Goal: Information Seeking & Learning: Learn about a topic

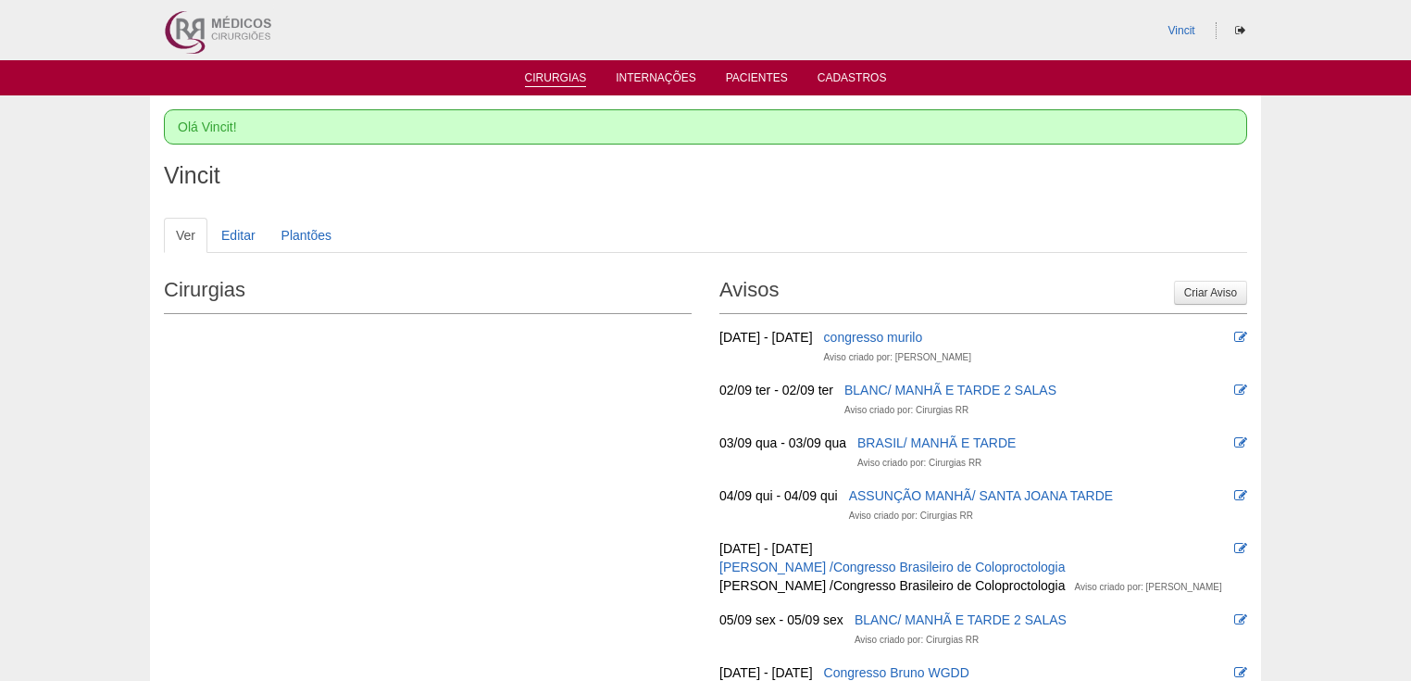
click at [559, 81] on link "Cirurgias" at bounding box center [556, 79] width 62 height 16
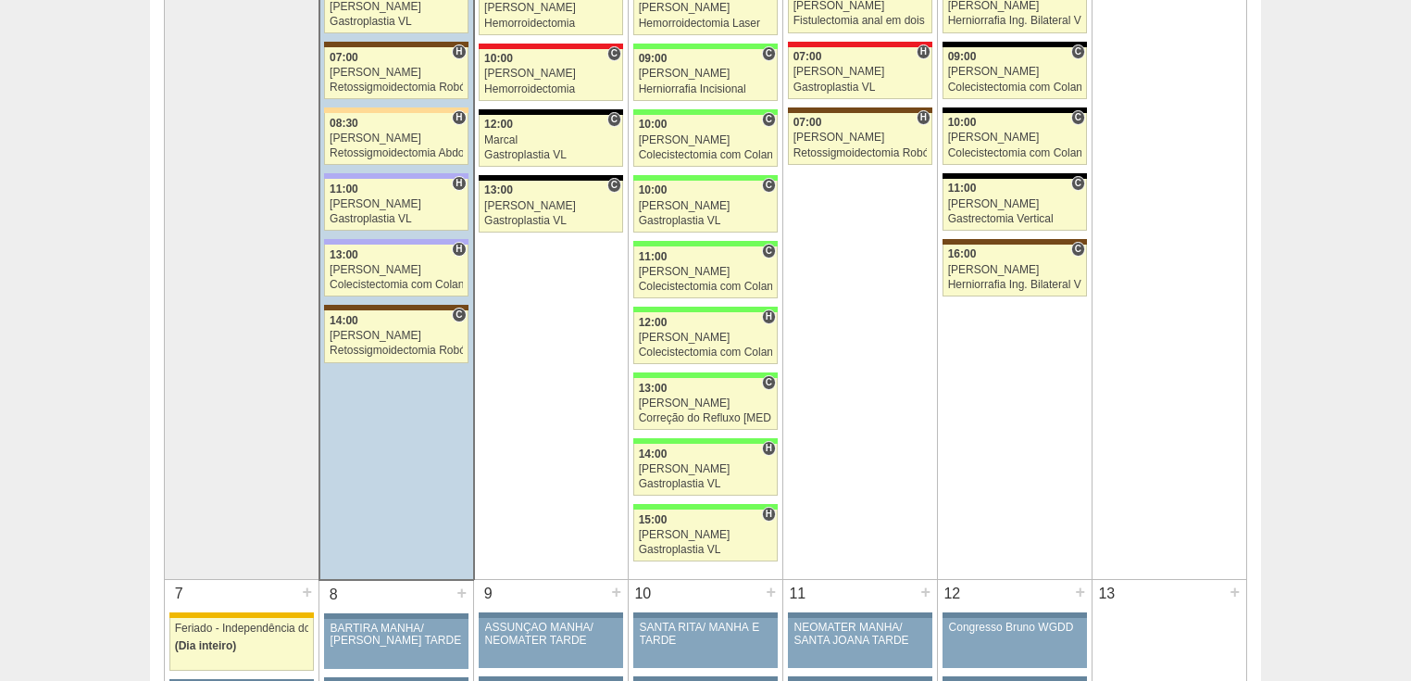
scroll to position [74, 0]
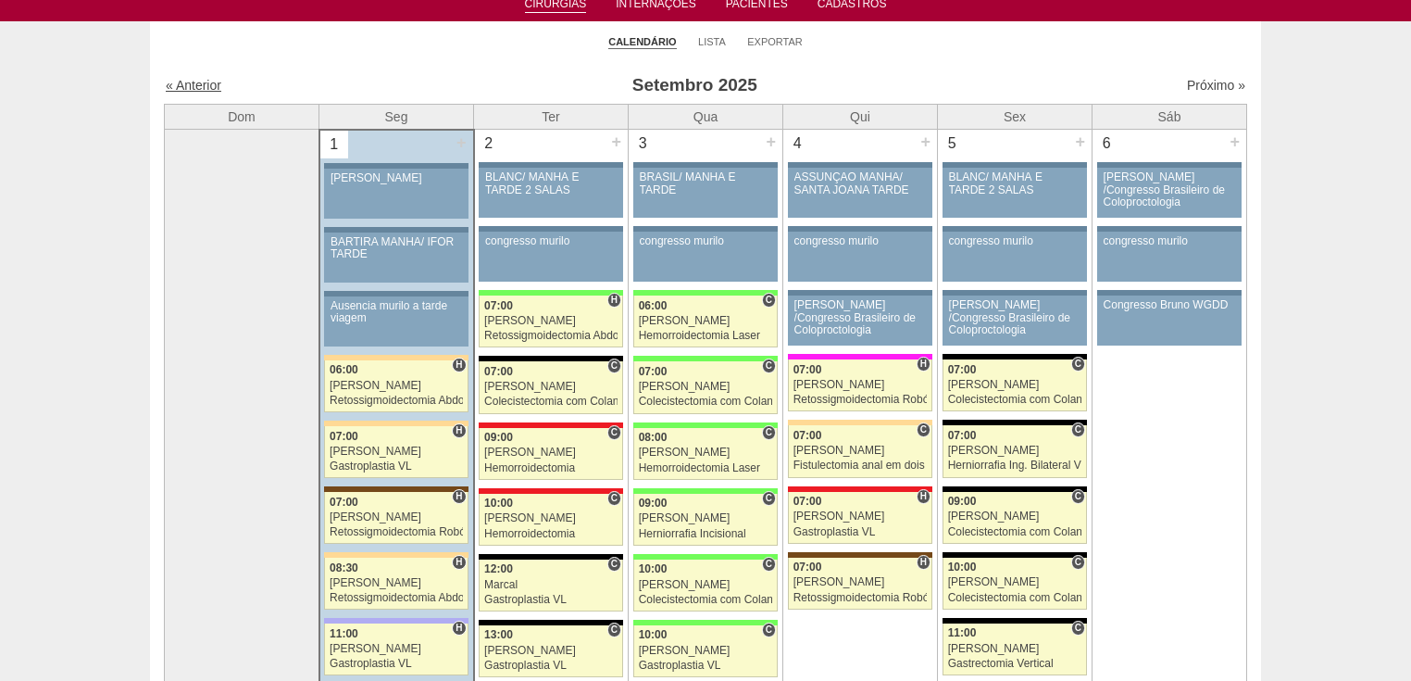
click at [206, 86] on link "« Anterior" at bounding box center [194, 85] width 56 height 15
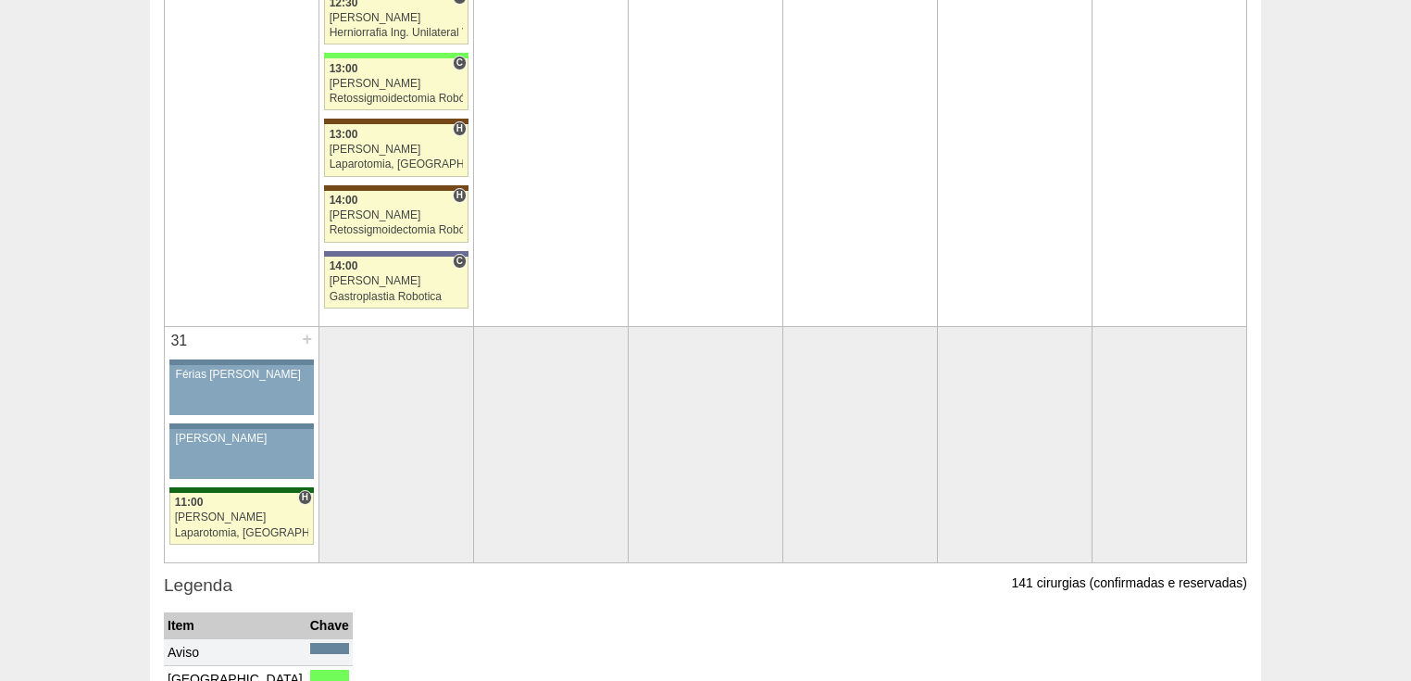
scroll to position [5260, 0]
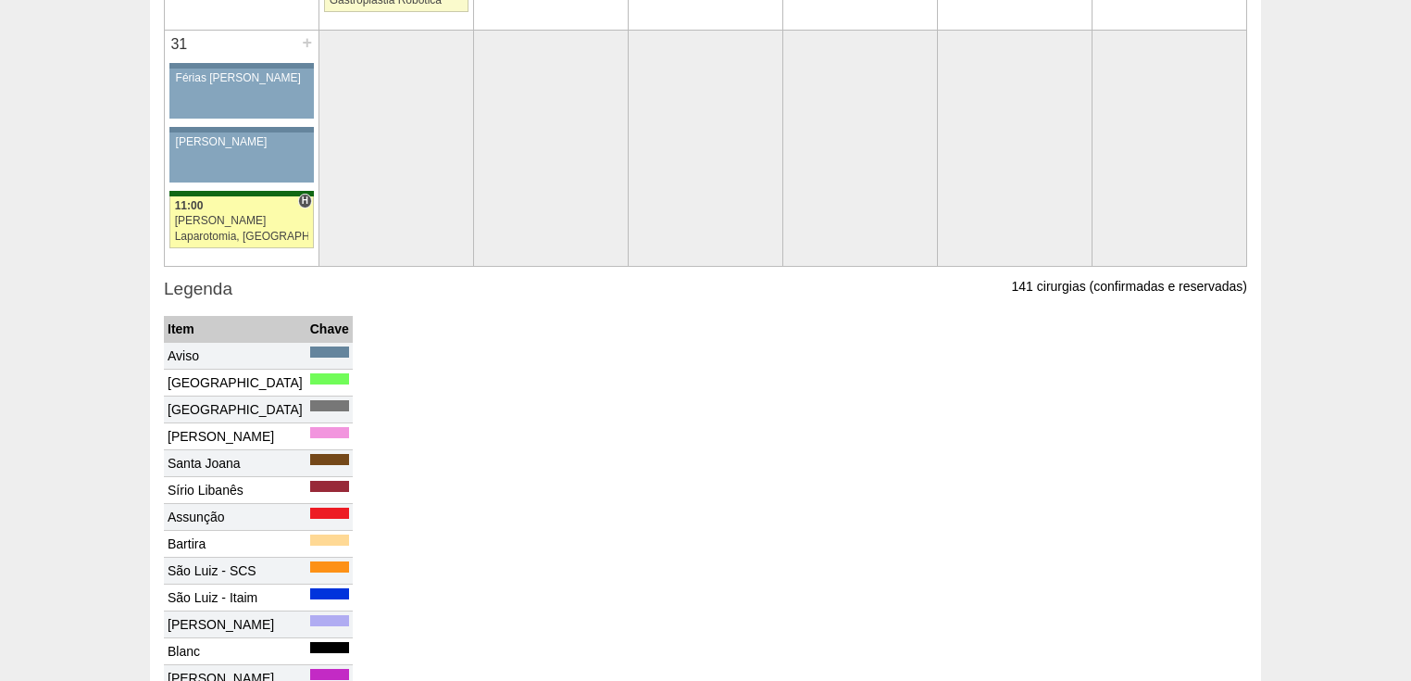
click at [259, 231] on div "Laparotomia, [GEOGRAPHIC_DATA], Drenagem, Bridas" at bounding box center [242, 237] width 134 height 12
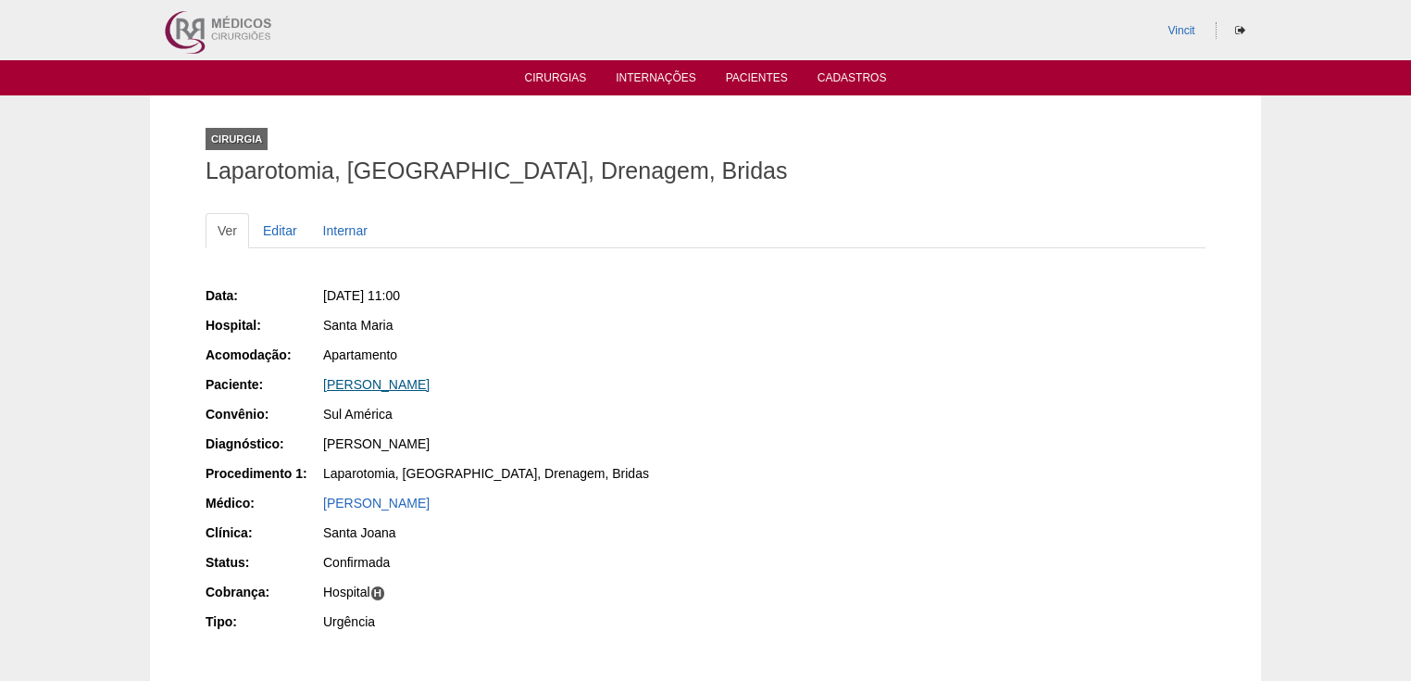
click at [382, 379] on link "[PERSON_NAME]" at bounding box center [376, 384] width 106 height 15
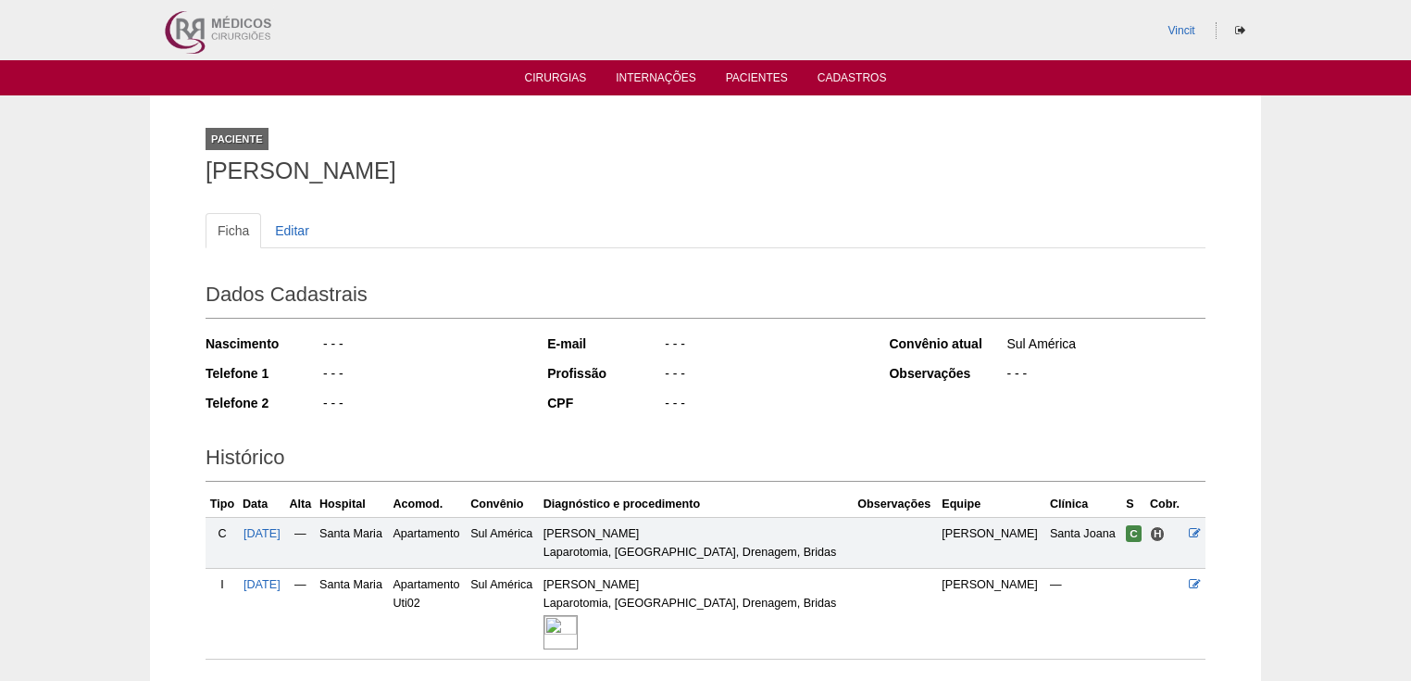
scroll to position [74, 0]
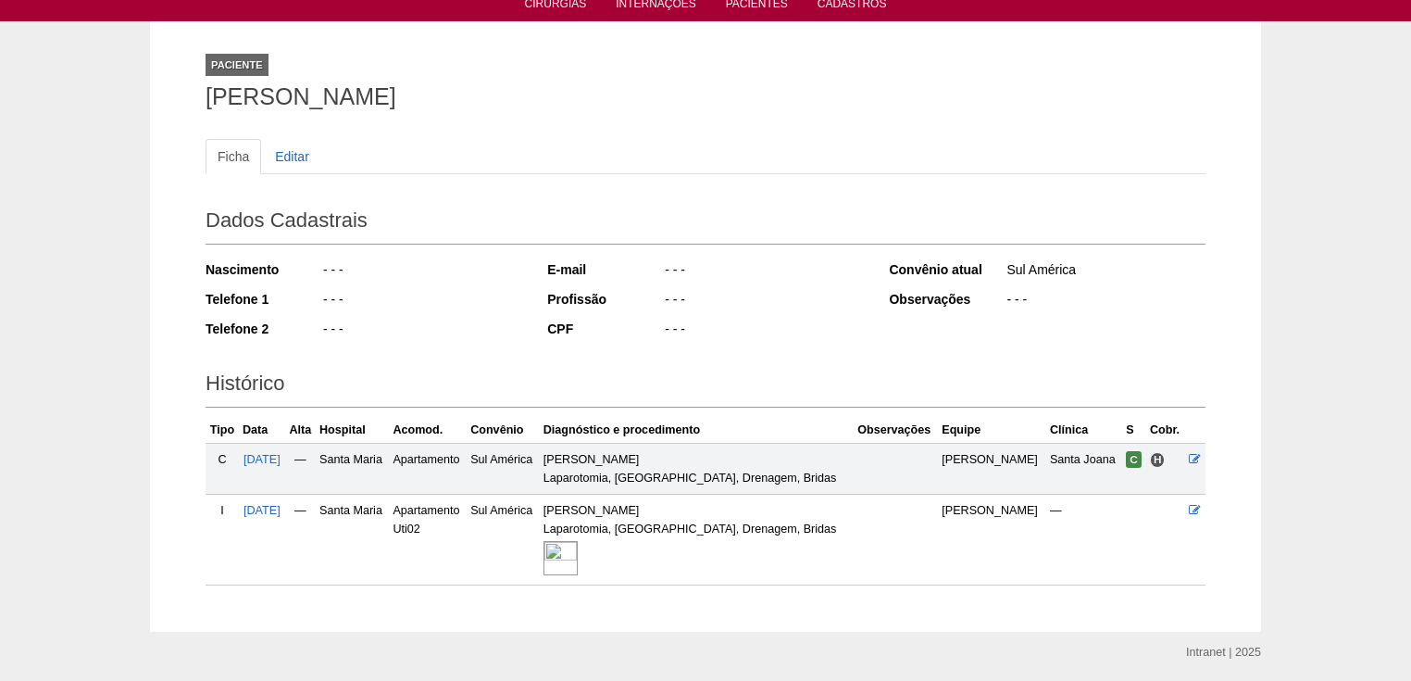
click at [578, 559] on img at bounding box center [561, 558] width 34 height 34
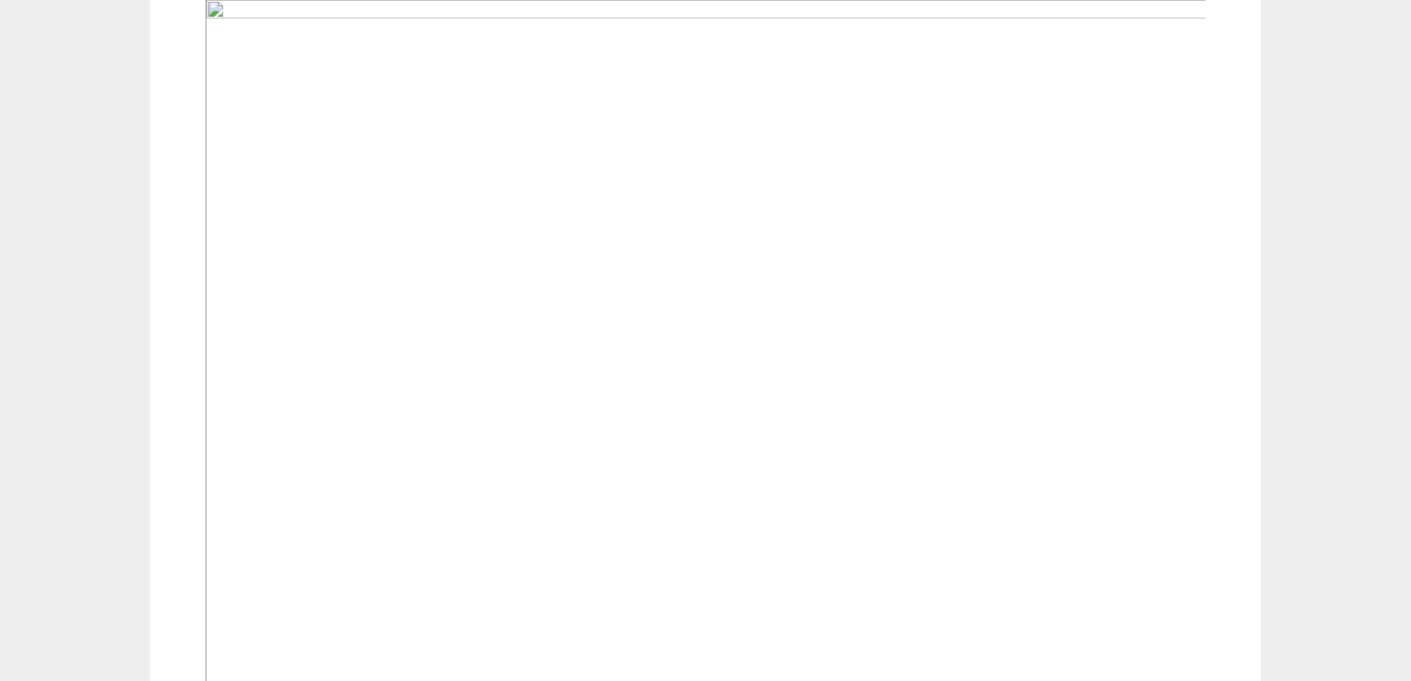
scroll to position [519, 0]
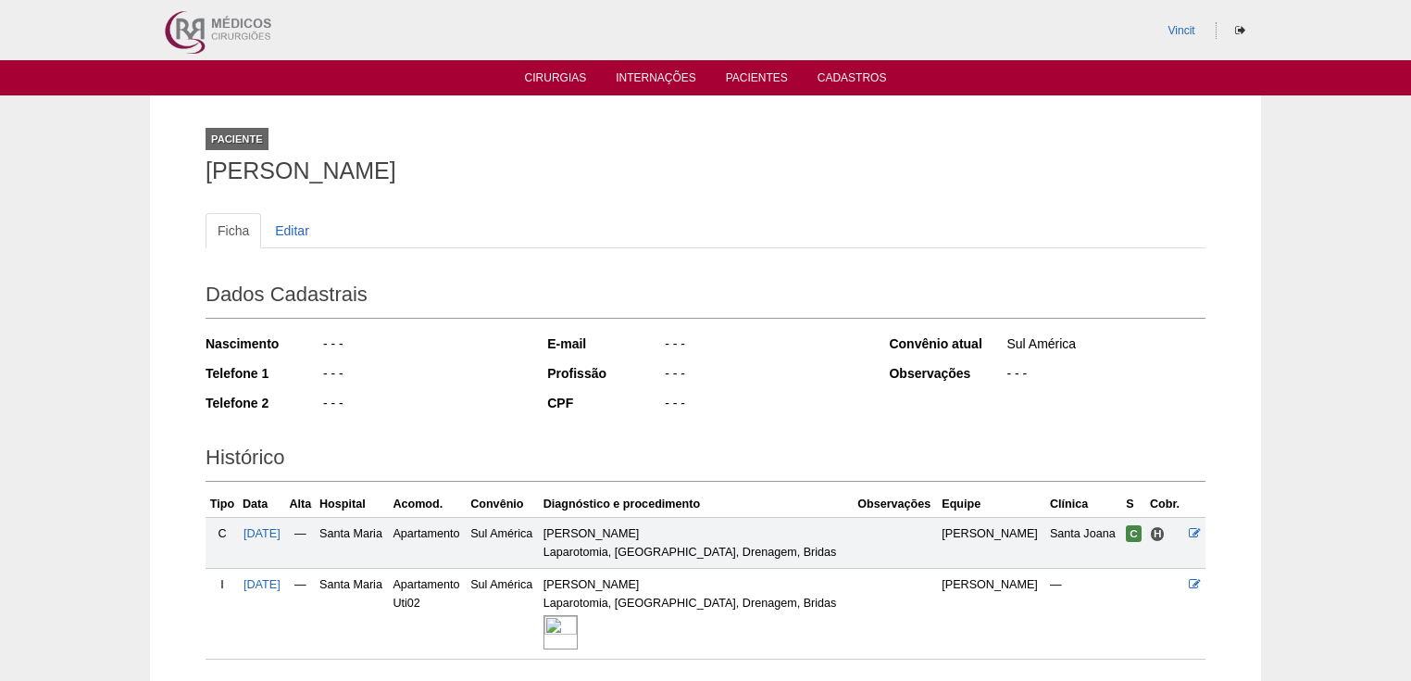
scroll to position [73, 0]
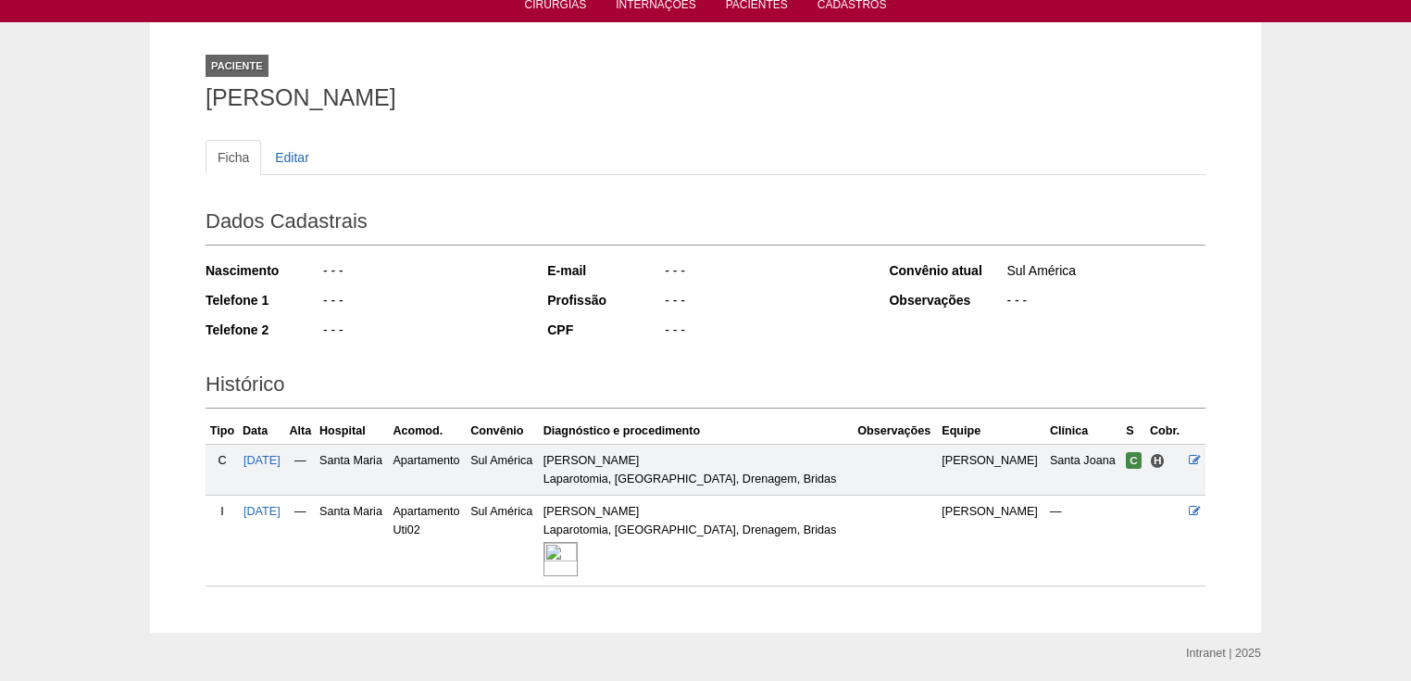
click at [578, 556] on img at bounding box center [561, 559] width 34 height 34
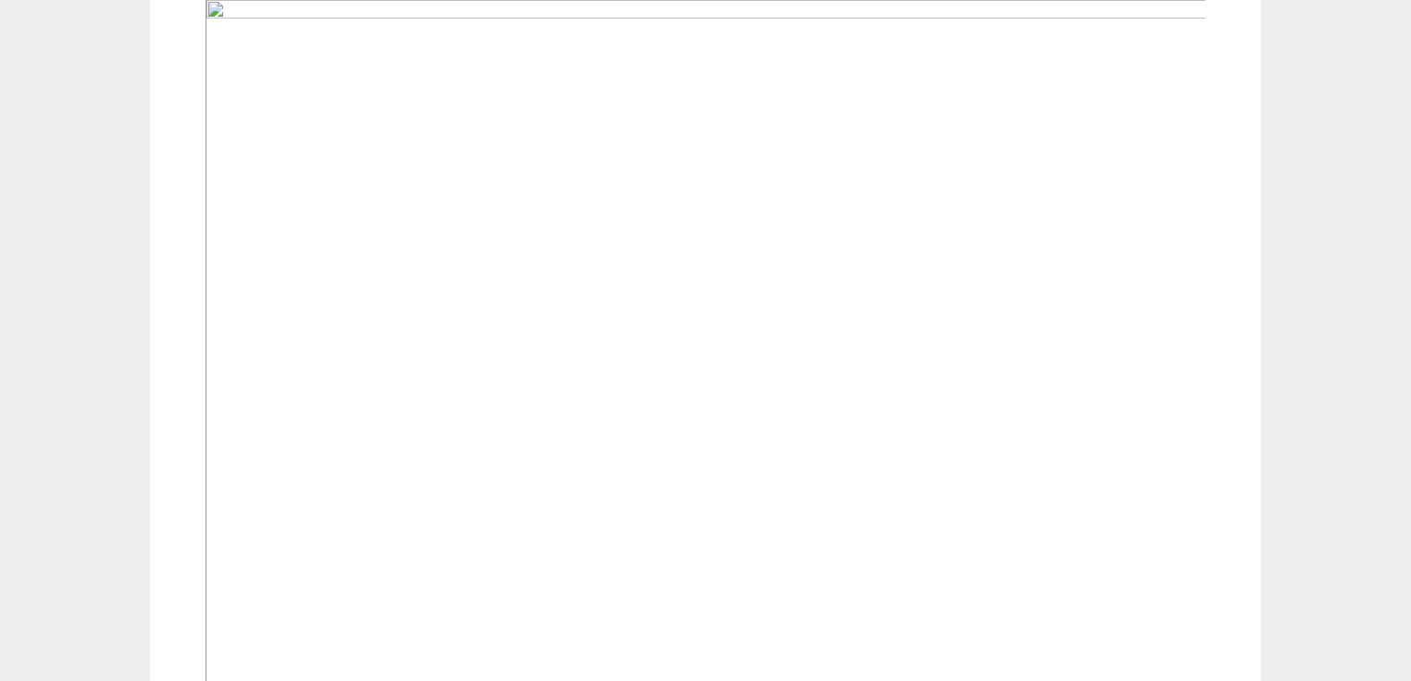
scroll to position [519, 0]
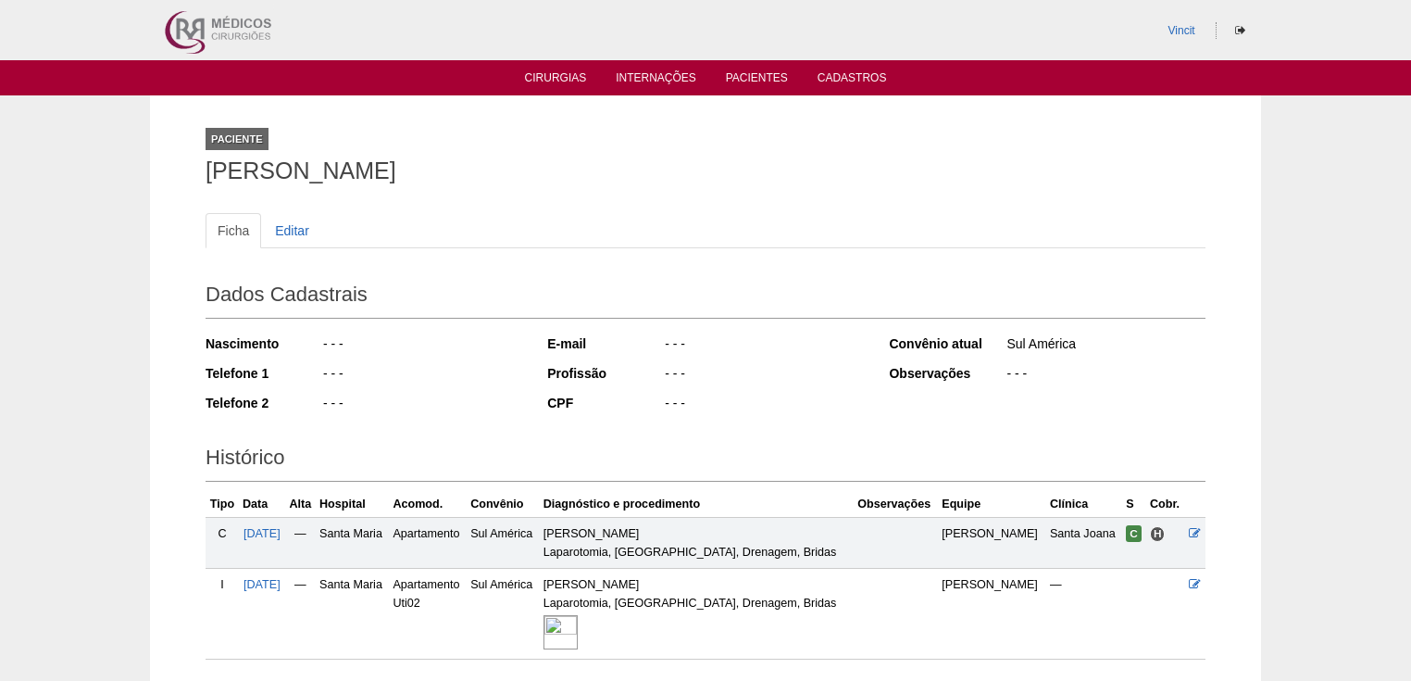
scroll to position [72, 0]
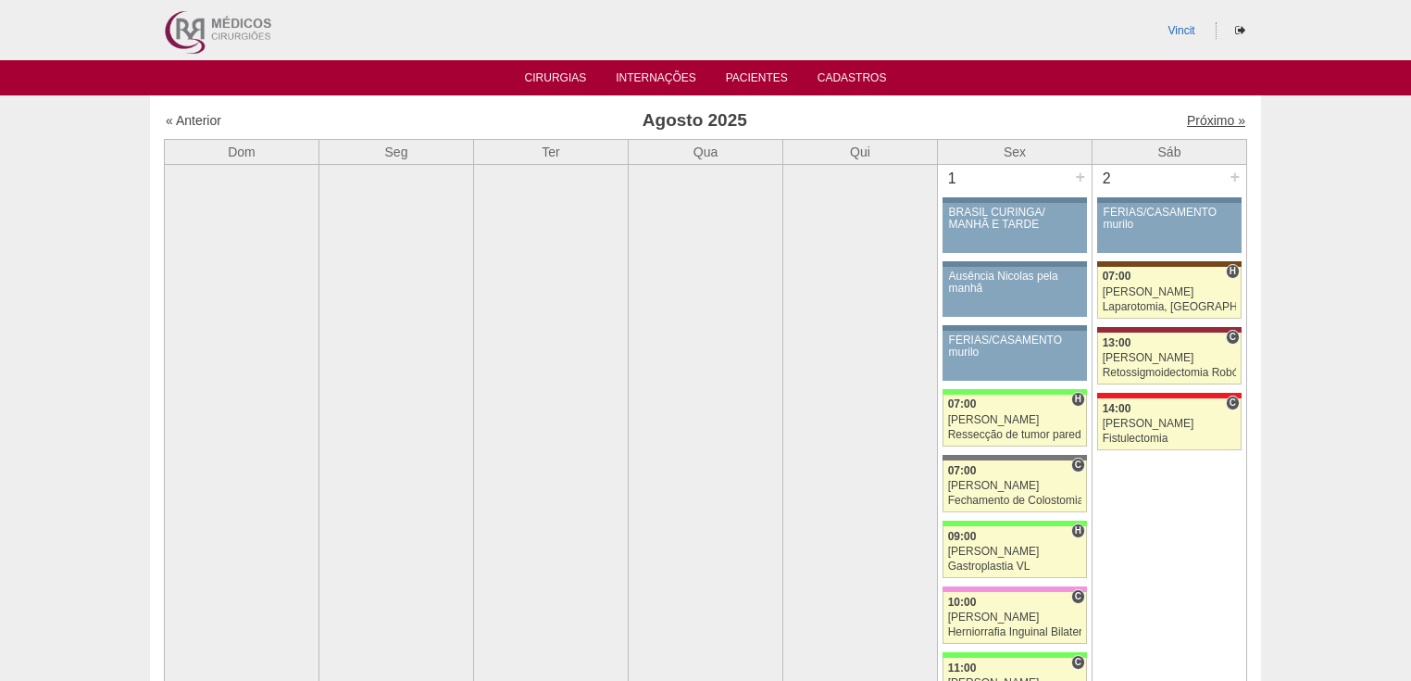
click at [1198, 118] on link "Próximo »" at bounding box center [1216, 120] width 58 height 15
